Goal: Book appointment/travel/reservation

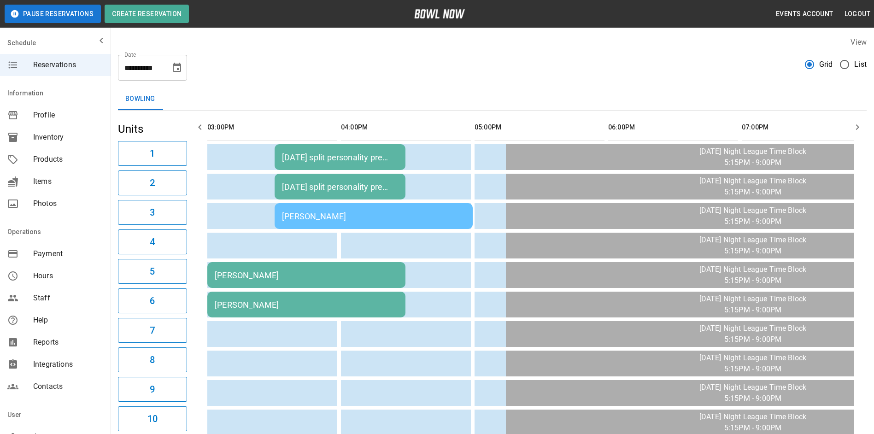
click at [177, 67] on icon "Choose date, selected date is Oct 9, 2025" at bounding box center [176, 67] width 11 height 11
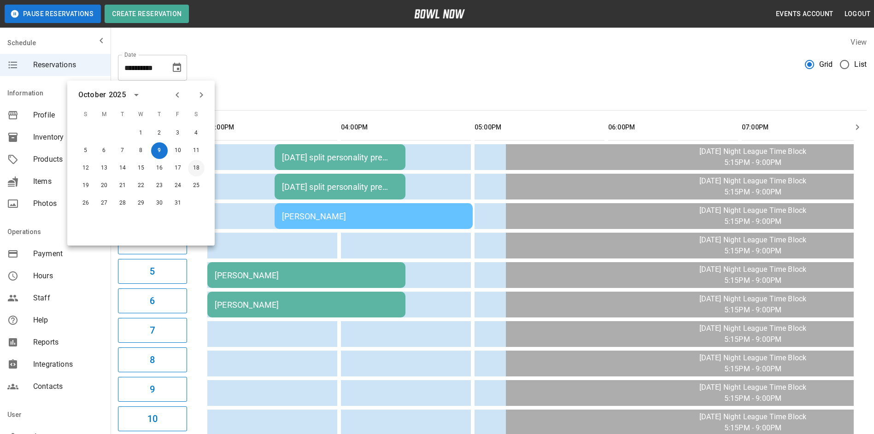
click at [197, 168] on button "18" at bounding box center [196, 168] width 17 height 17
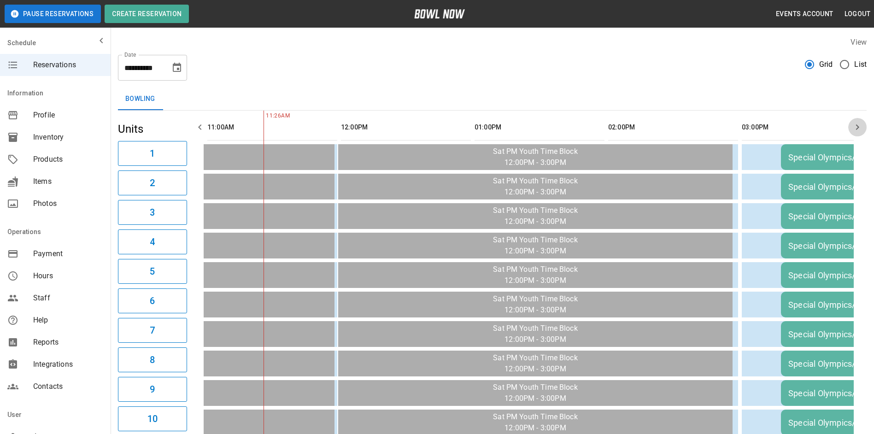
click at [858, 126] on icon "button" at bounding box center [857, 127] width 11 height 11
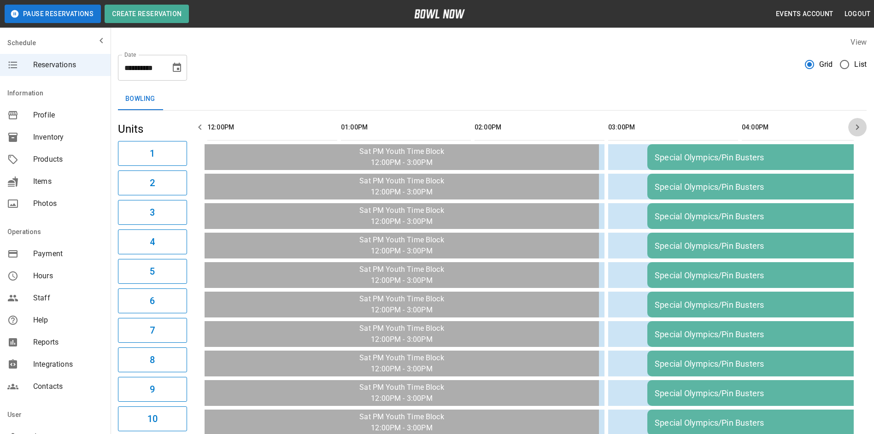
click at [858, 126] on icon "button" at bounding box center [857, 127] width 11 height 11
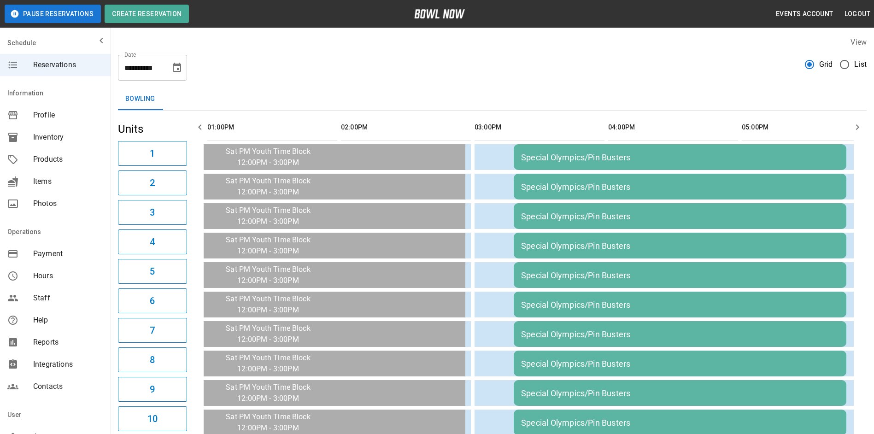
click at [858, 126] on icon "button" at bounding box center [857, 127] width 11 height 11
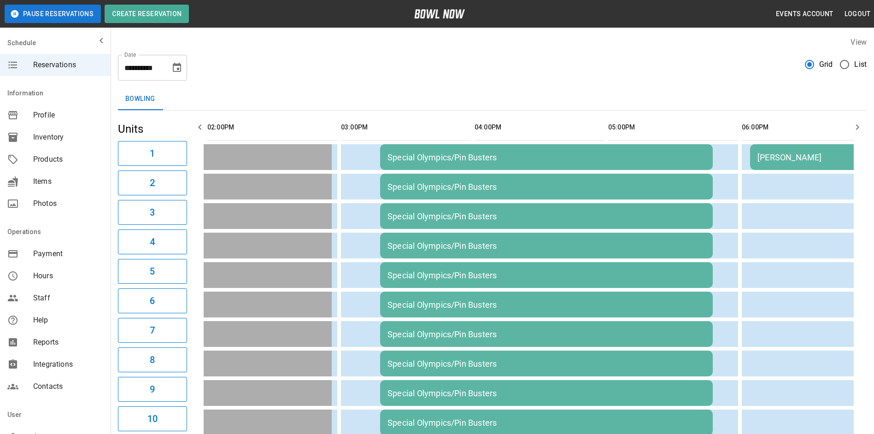
click at [858, 126] on icon "button" at bounding box center [857, 127] width 11 height 11
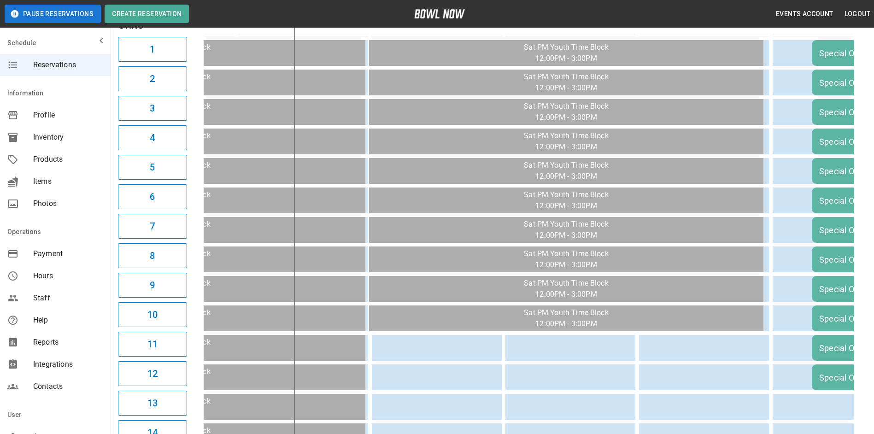
scroll to position [0, 0]
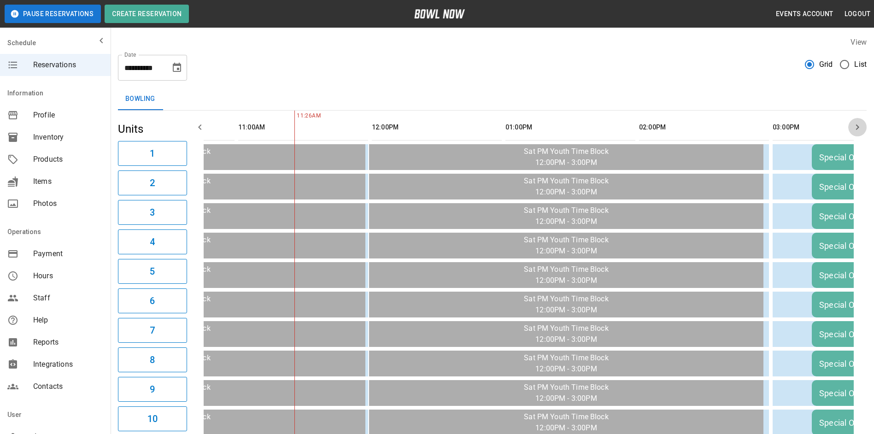
click at [855, 127] on icon "button" at bounding box center [857, 127] width 11 height 11
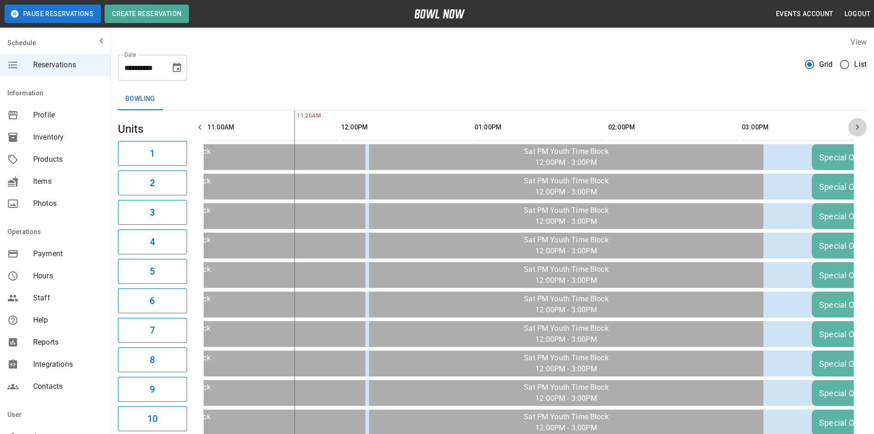
scroll to position [0, 267]
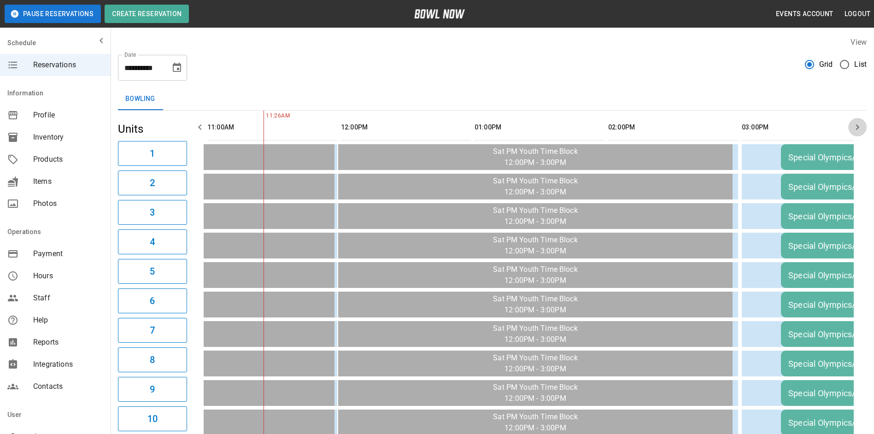
click at [855, 127] on icon "button" at bounding box center [857, 127] width 11 height 11
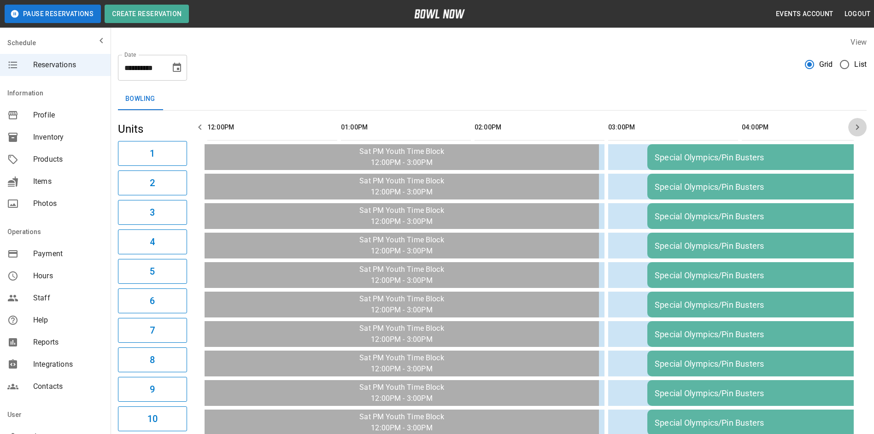
click at [855, 127] on icon "button" at bounding box center [857, 127] width 11 height 11
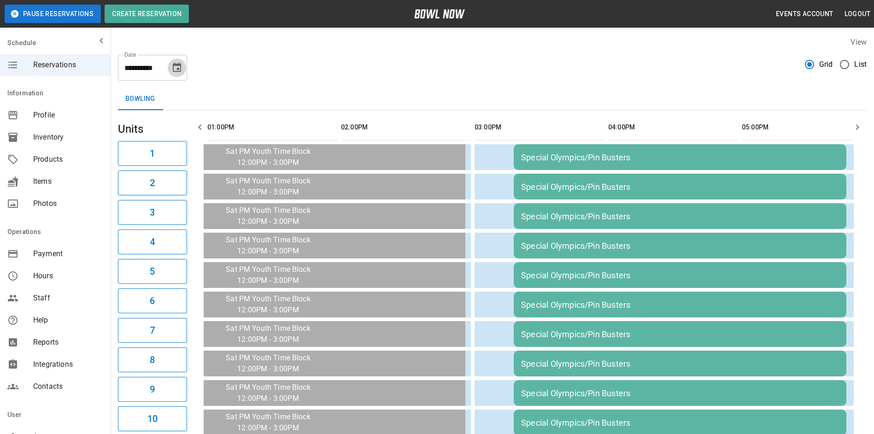
click at [177, 68] on icon "Choose date, selected date is Oct 18, 2025" at bounding box center [177, 67] width 8 height 9
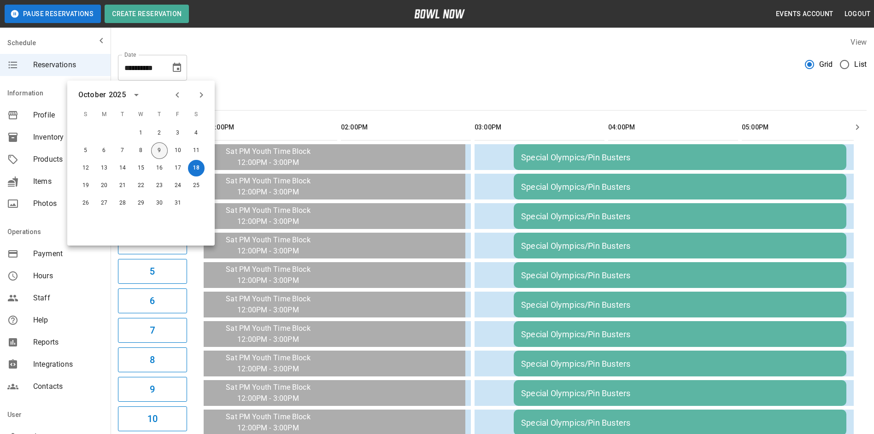
click at [155, 152] on button "9" at bounding box center [159, 150] width 17 height 17
type input "**********"
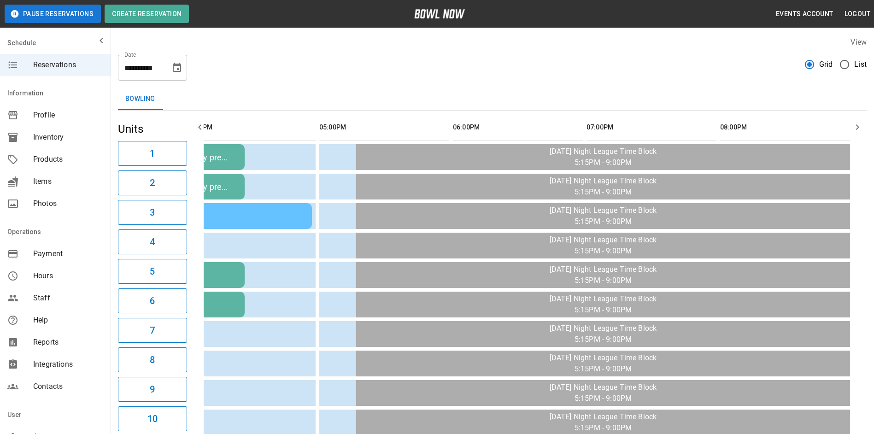
scroll to position [0, 0]
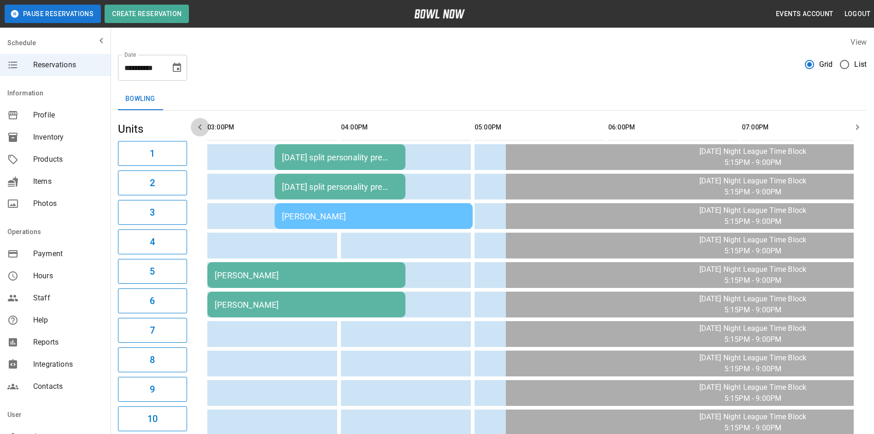
click at [200, 125] on icon "button" at bounding box center [199, 127] width 3 height 6
